Goal: Information Seeking & Learning: Learn about a topic

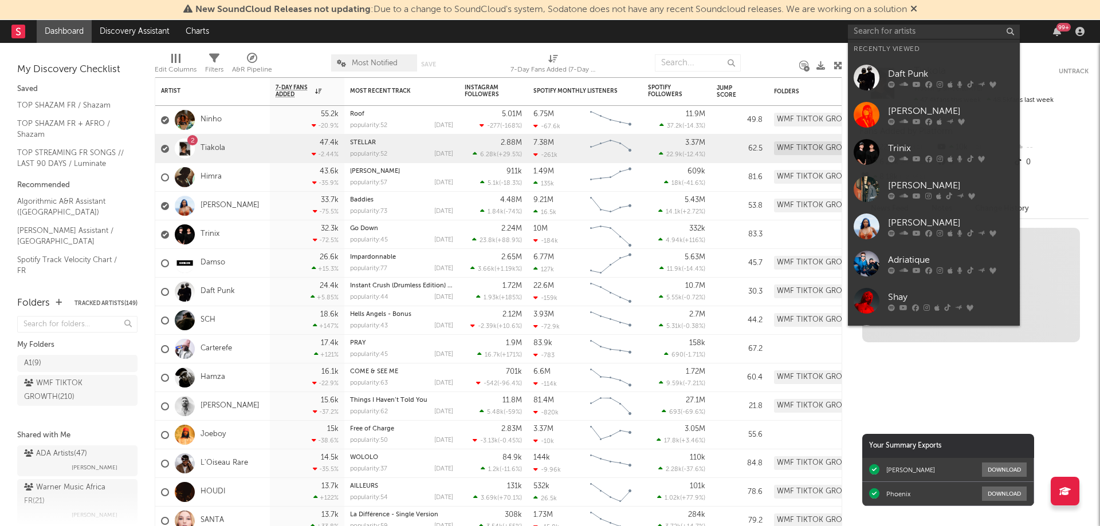
click at [884, 29] on input "text" at bounding box center [934, 32] width 172 height 14
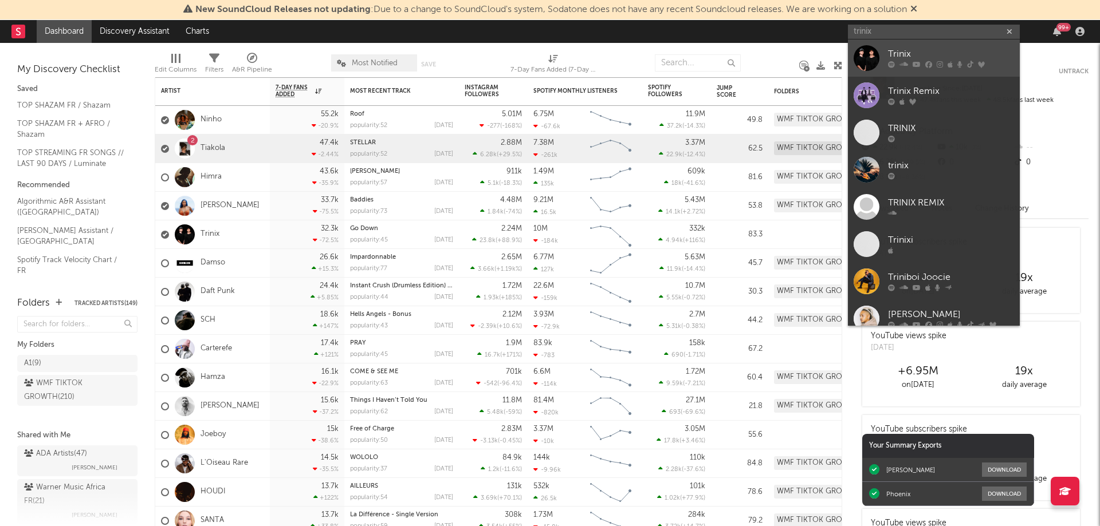
type input "trinix"
click at [918, 64] on icon at bounding box center [916, 64] width 8 height 7
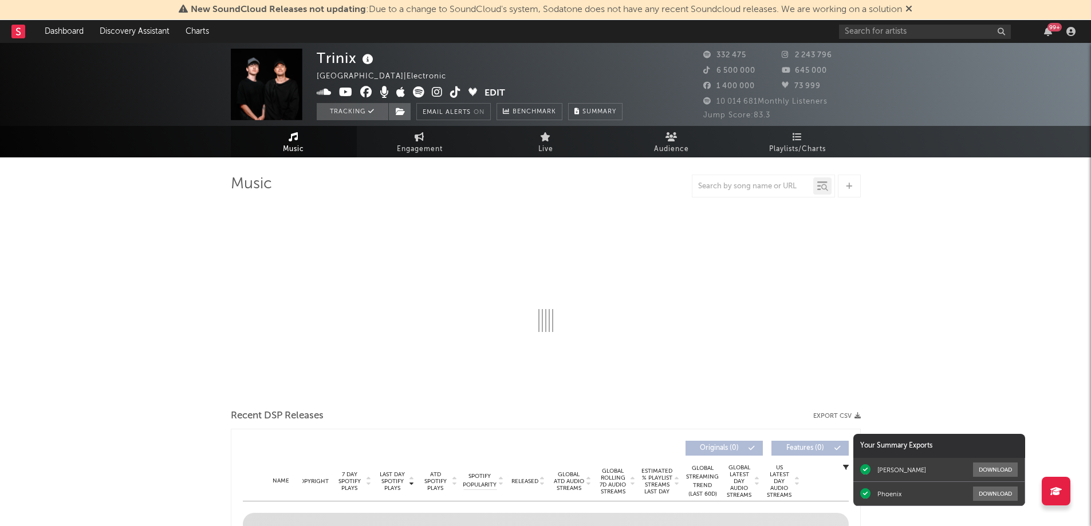
select select "6m"
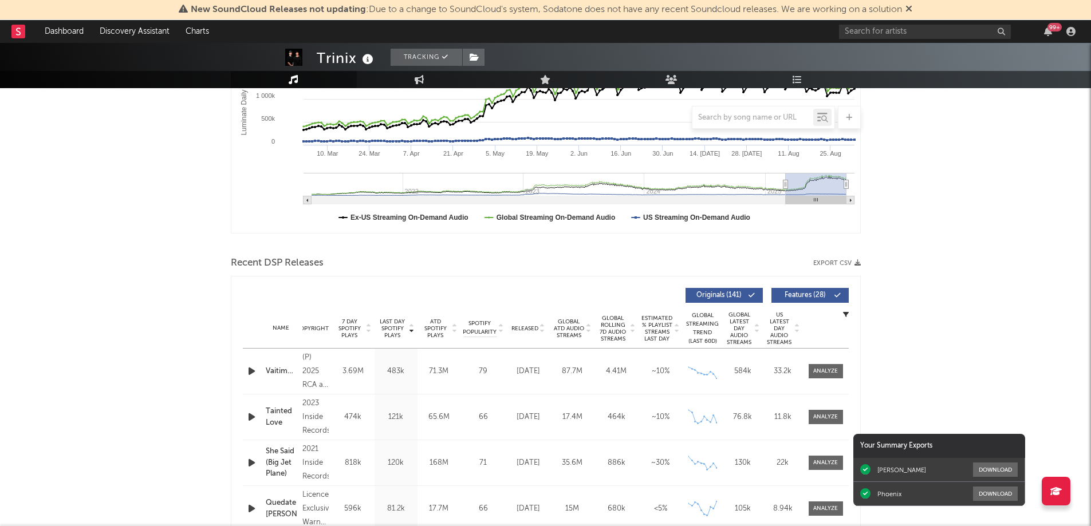
scroll to position [57, 0]
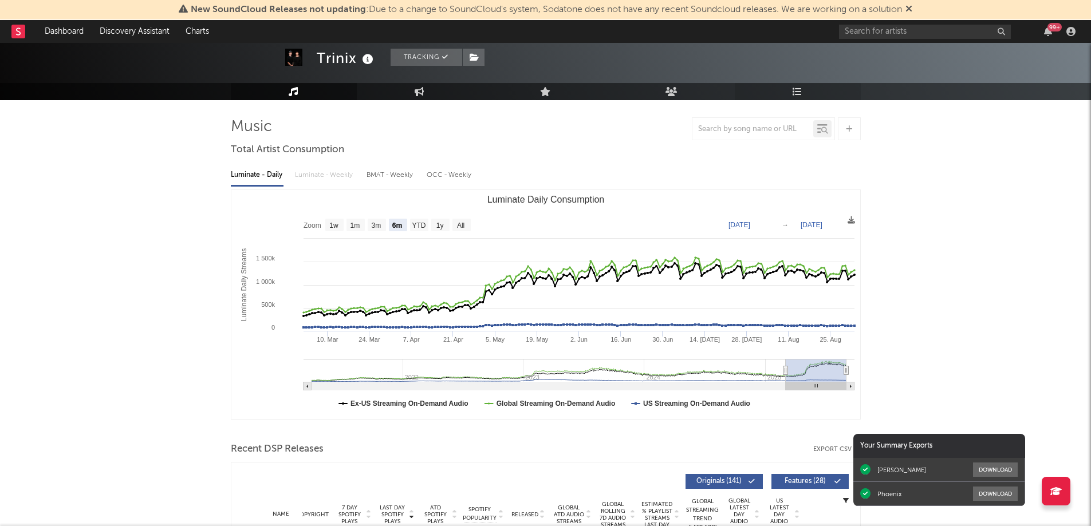
click at [789, 85] on link "Playlists/Charts" at bounding box center [798, 91] width 126 height 17
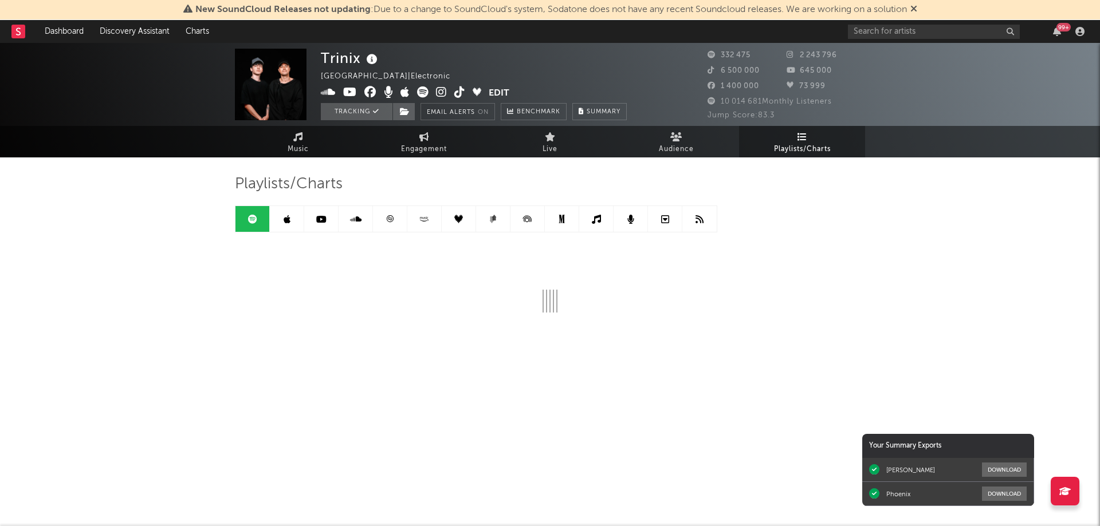
click at [390, 219] on link at bounding box center [390, 219] width 34 height 26
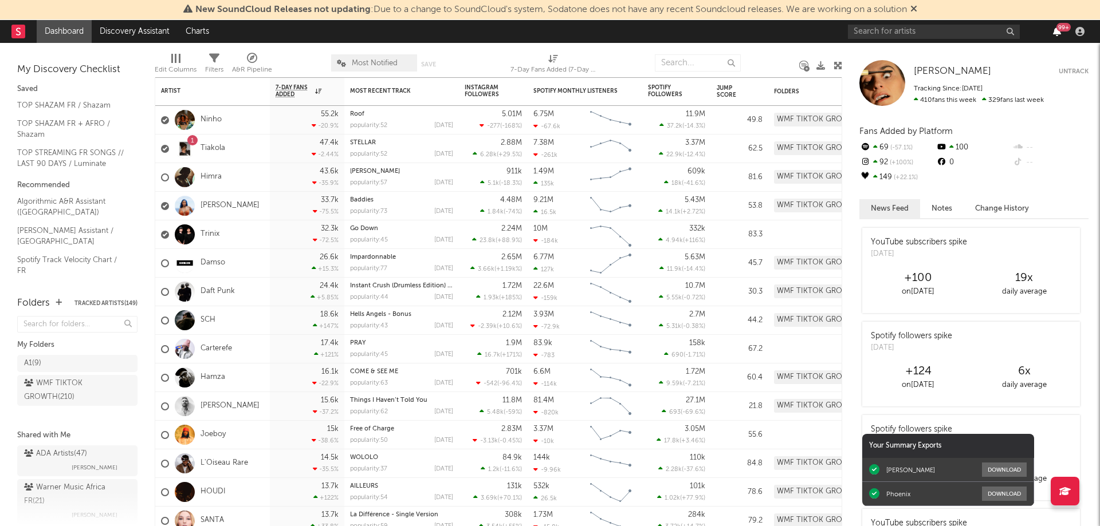
click at [1053, 31] on icon "button" at bounding box center [1057, 31] width 8 height 9
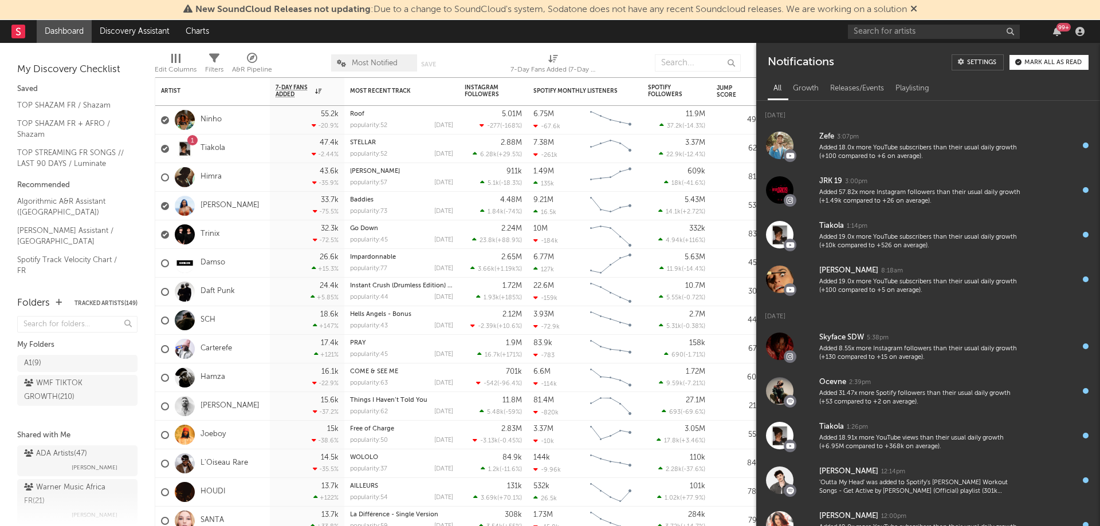
click at [702, 31] on nav "Dashboard Discovery Assistant Charts 99 +" at bounding box center [550, 31] width 1100 height 23
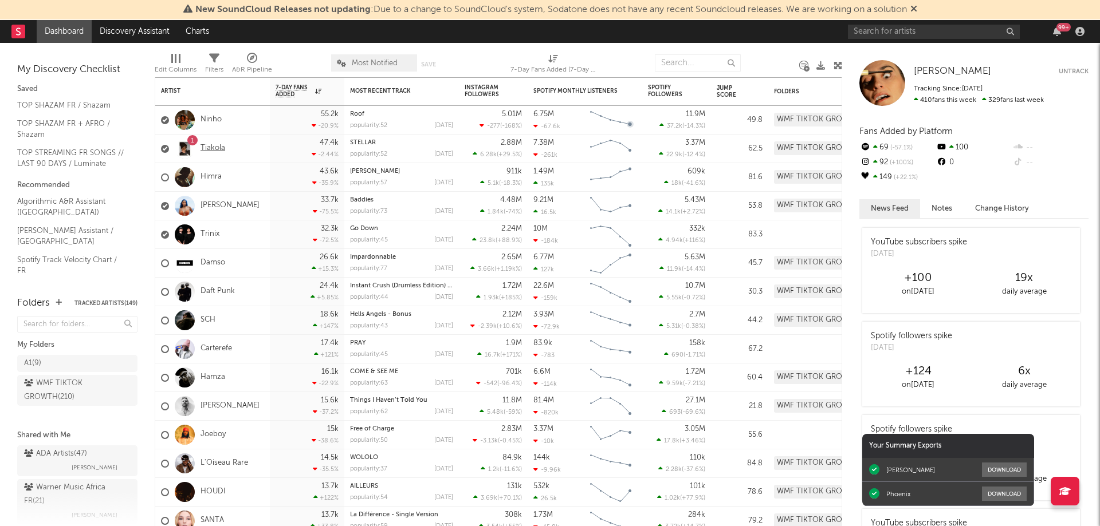
click at [215, 148] on link "Tiakola" at bounding box center [212, 149] width 25 height 10
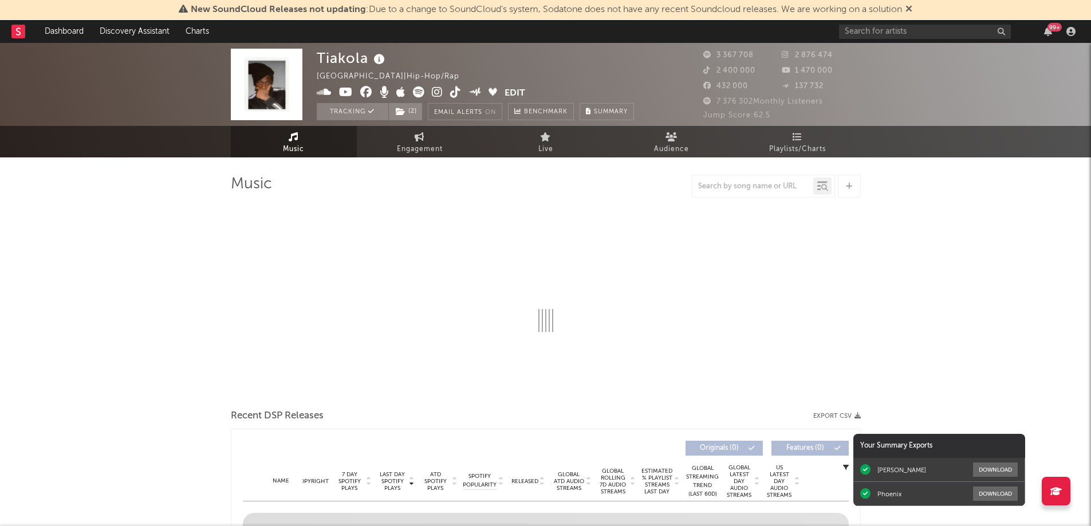
select select "6m"
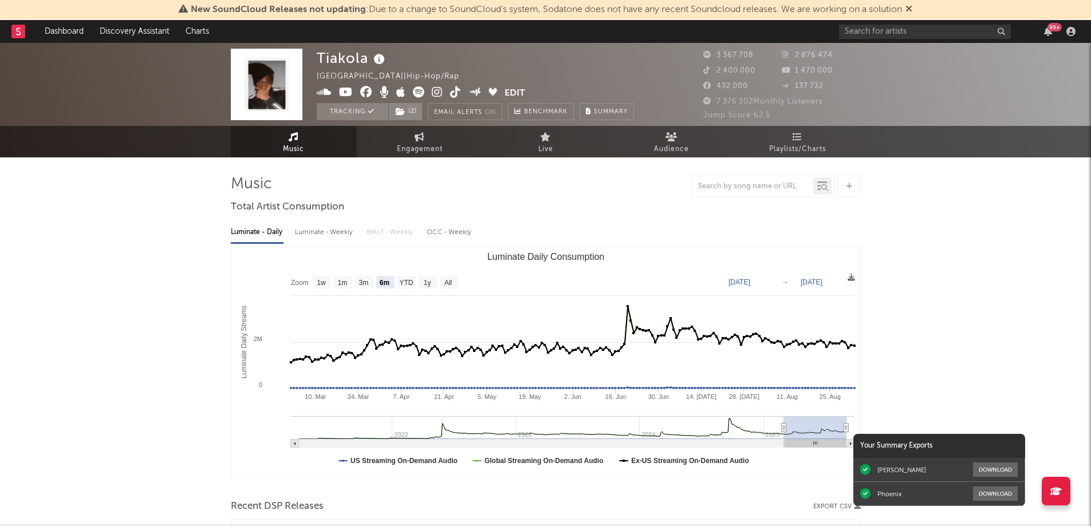
click at [1053, 30] on div "99 +" at bounding box center [1054, 27] width 14 height 9
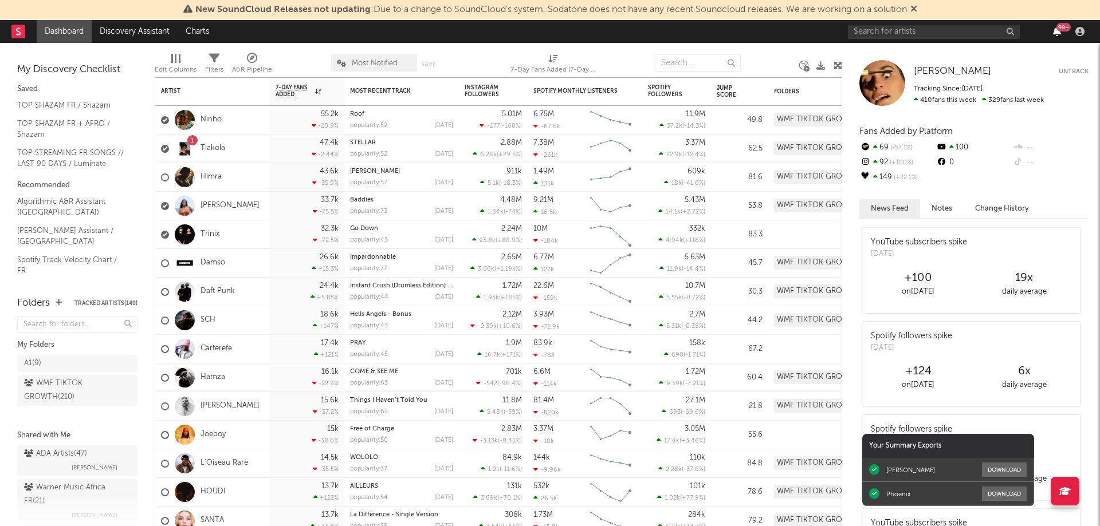
click at [1055, 36] on icon "button" at bounding box center [1057, 31] width 8 height 9
click at [639, 28] on nav "Dashboard Discovery Assistant Charts 99 +" at bounding box center [550, 31] width 1100 height 23
click at [958, 36] on input "text" at bounding box center [934, 32] width 172 height 14
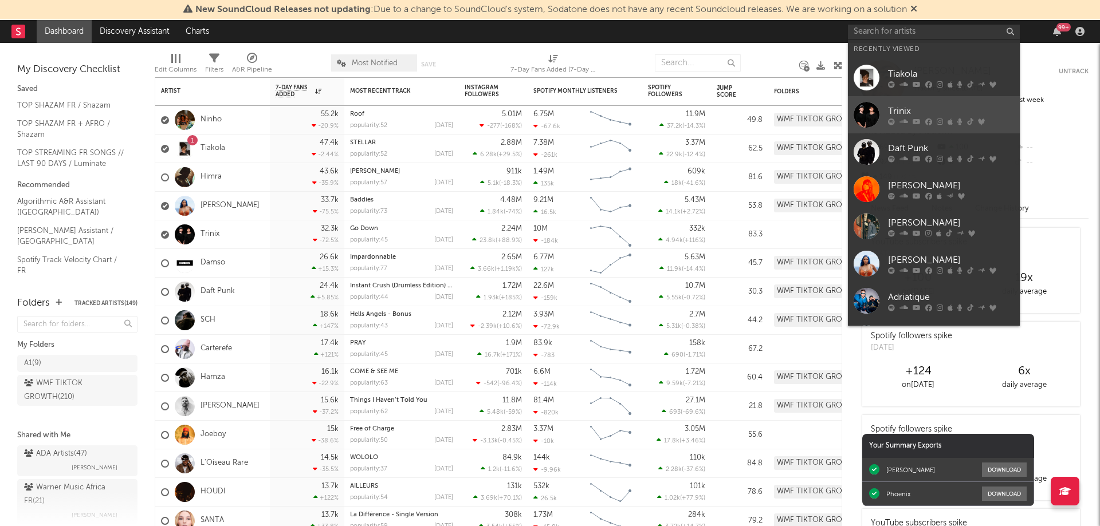
click at [911, 120] on div at bounding box center [951, 121] width 126 height 7
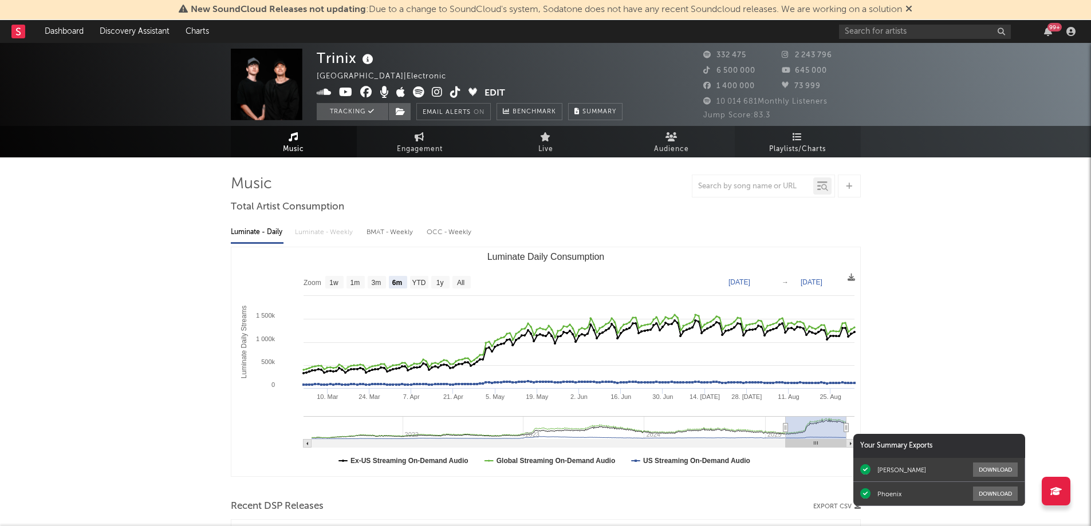
click at [802, 140] on icon at bounding box center [798, 136] width 10 height 9
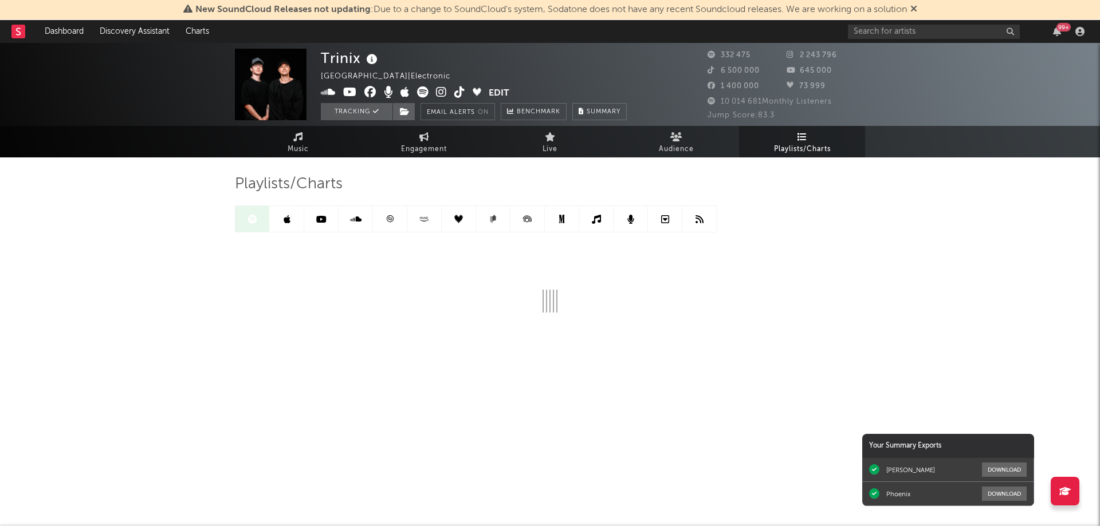
click at [388, 220] on icon at bounding box center [389, 219] width 9 height 9
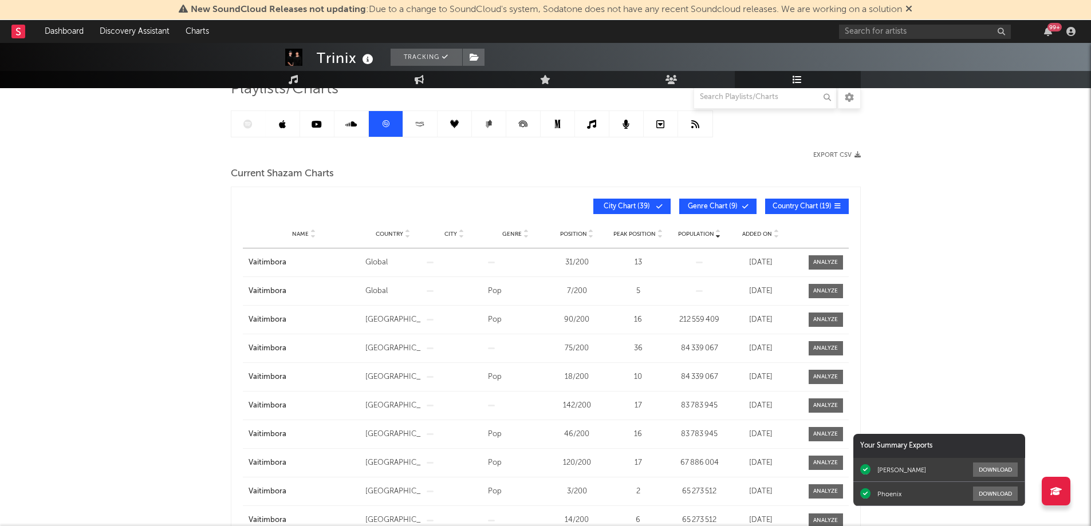
scroll to position [115, 0]
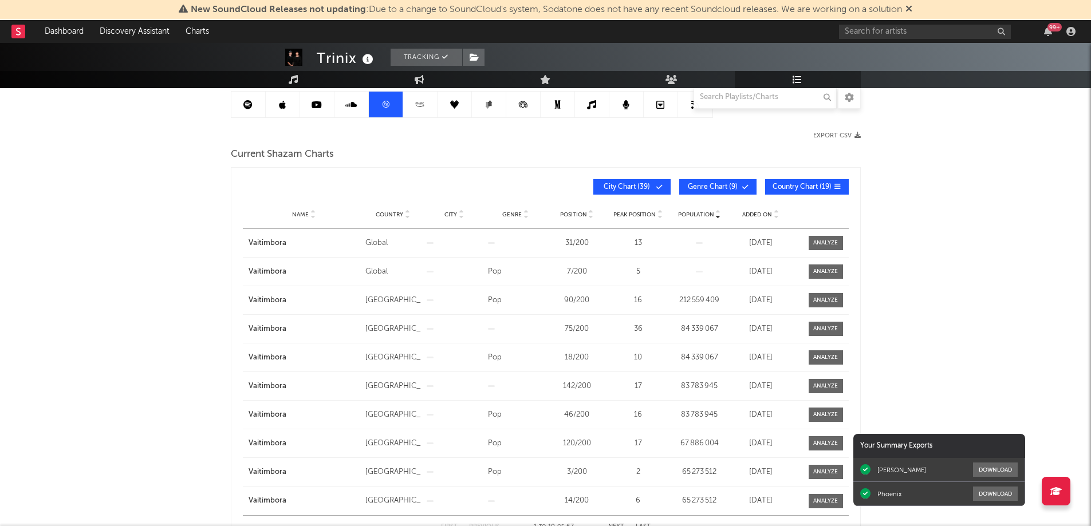
click at [759, 214] on span "Added On" at bounding box center [757, 214] width 30 height 7
click at [253, 96] on link at bounding box center [248, 105] width 34 height 26
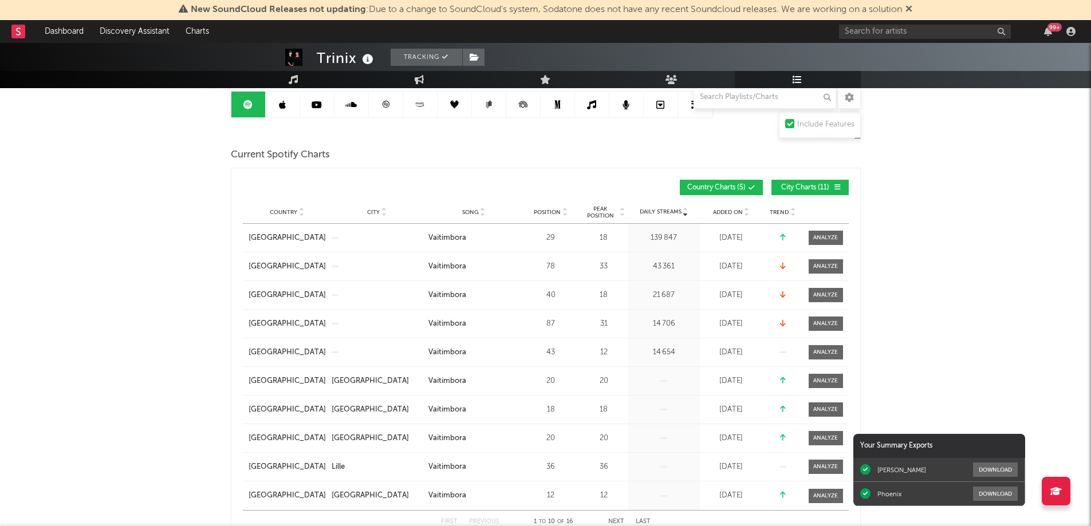
click at [736, 208] on div "Added On" at bounding box center [731, 212] width 57 height 9
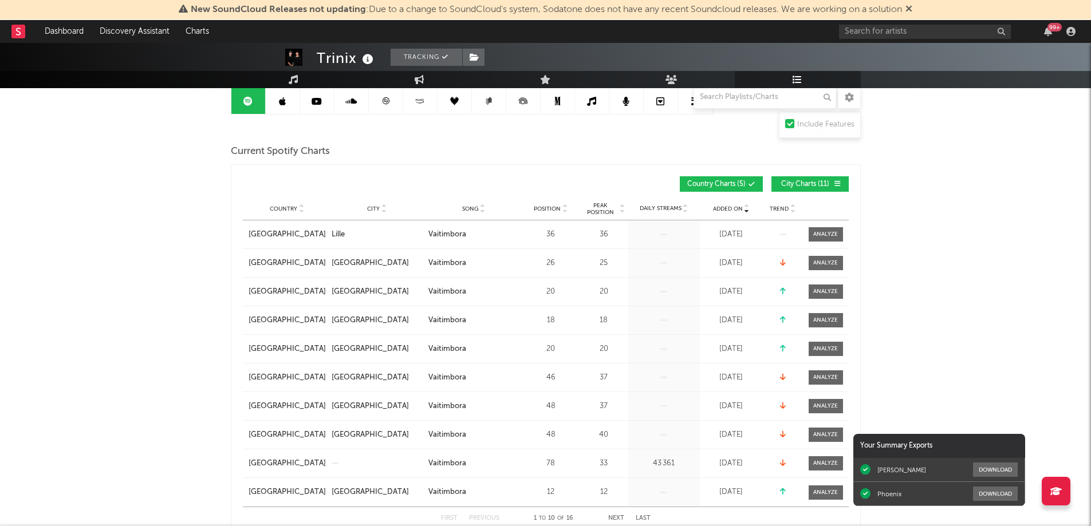
scroll to position [401, 0]
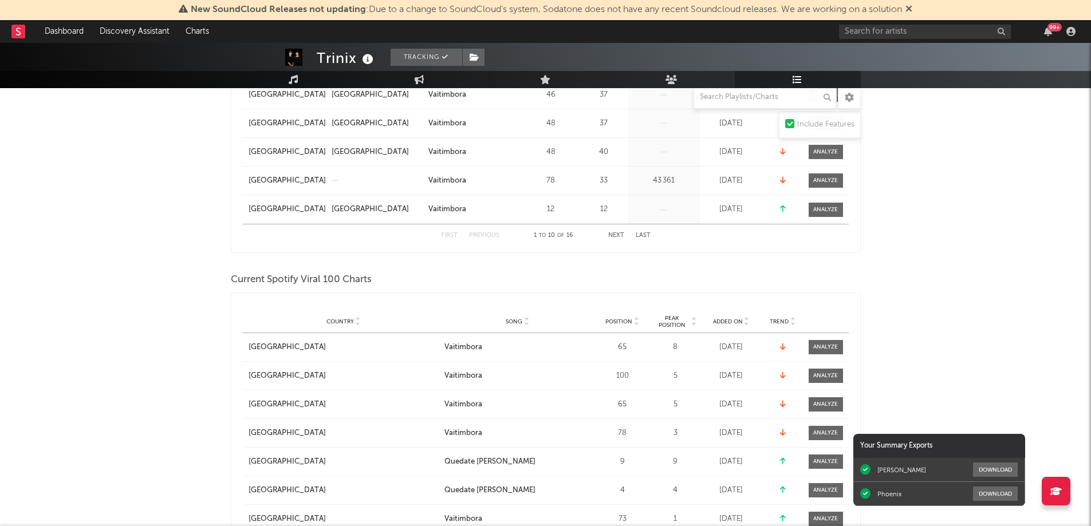
click at [730, 321] on span "Added On" at bounding box center [728, 321] width 30 height 7
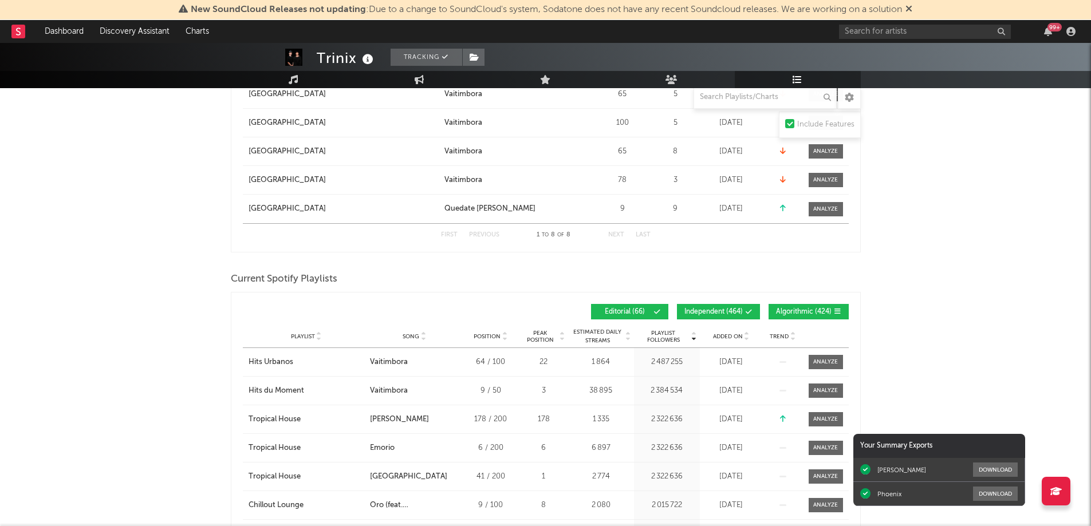
scroll to position [744, 0]
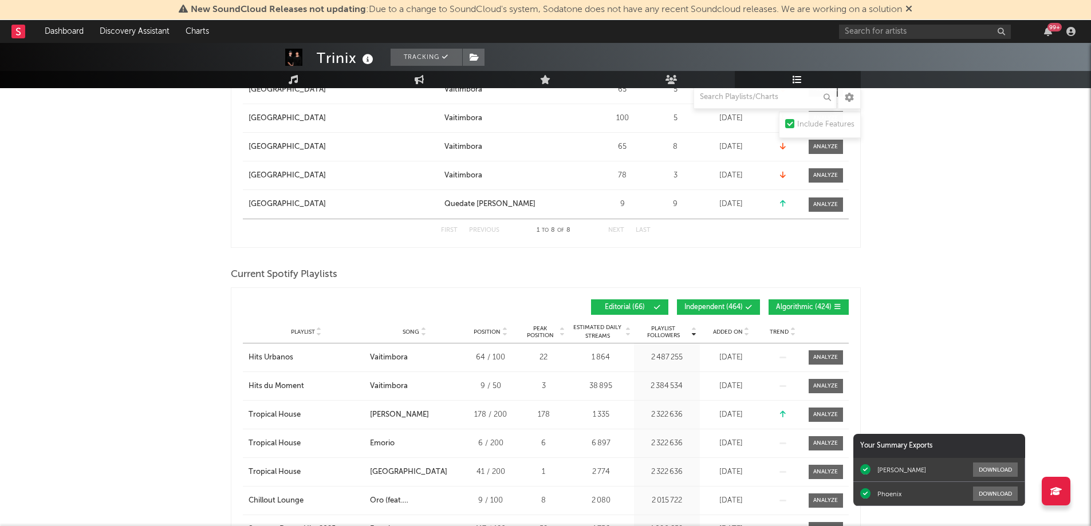
click at [725, 330] on span "Added On" at bounding box center [728, 332] width 30 height 7
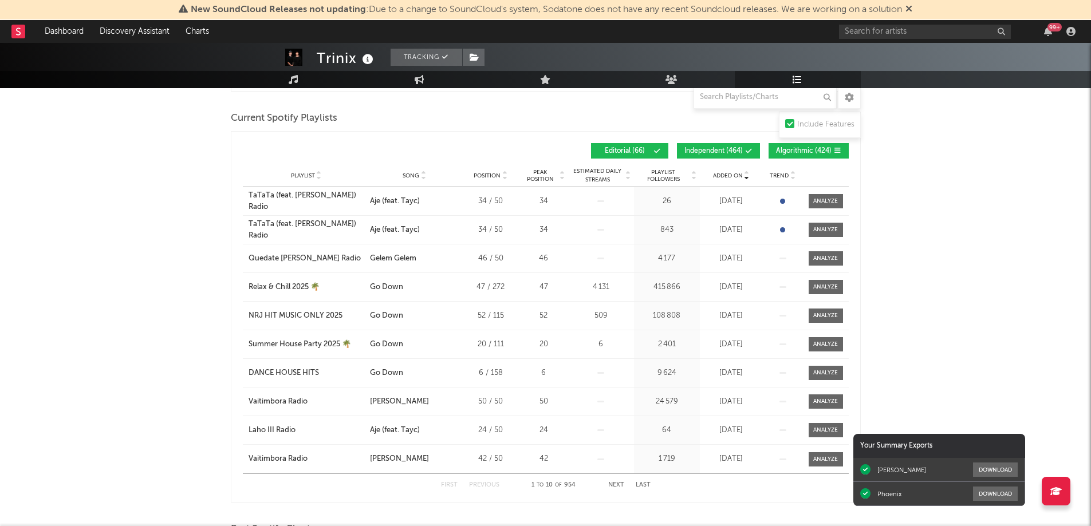
scroll to position [916, 0]
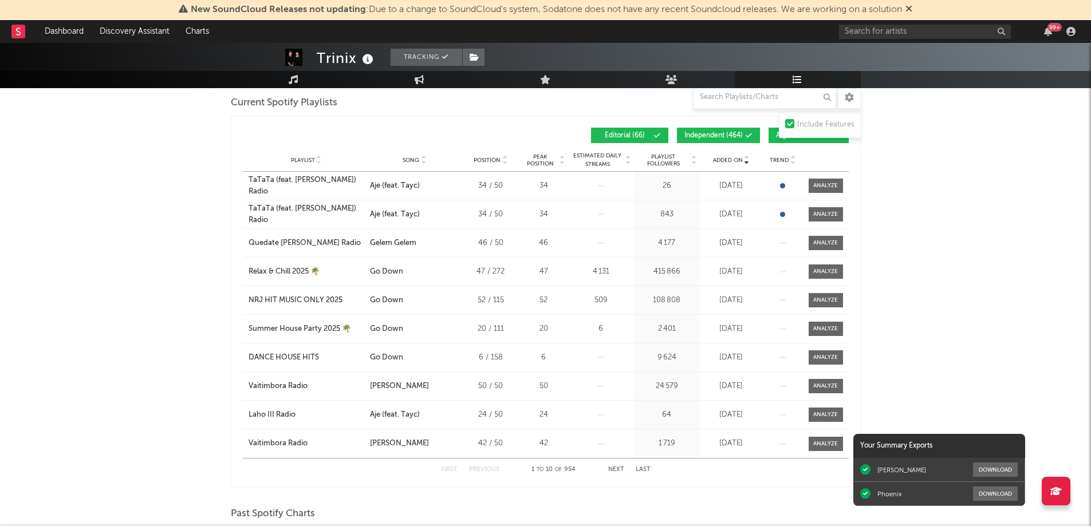
click at [615, 468] on button "Next" at bounding box center [616, 470] width 16 height 6
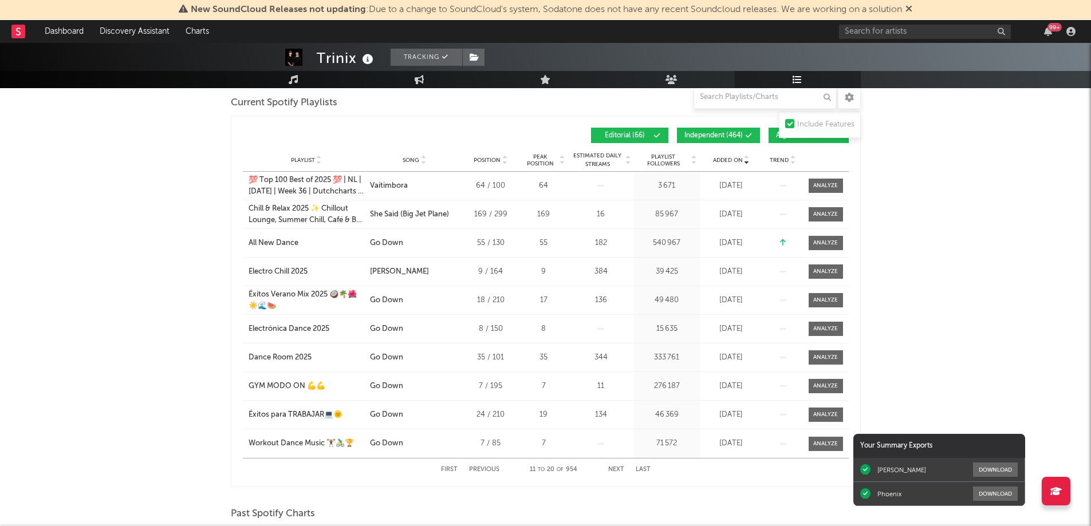
click at [616, 467] on button "Next" at bounding box center [616, 470] width 16 height 6
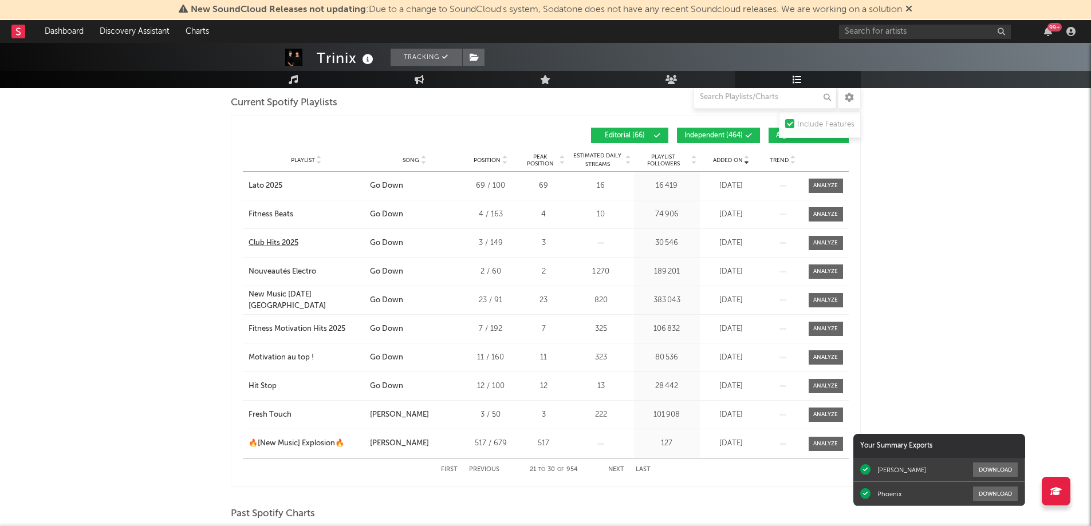
click at [278, 245] on div "Club Hits 2025" at bounding box center [274, 243] width 50 height 11
